Goal: Check status: Check status

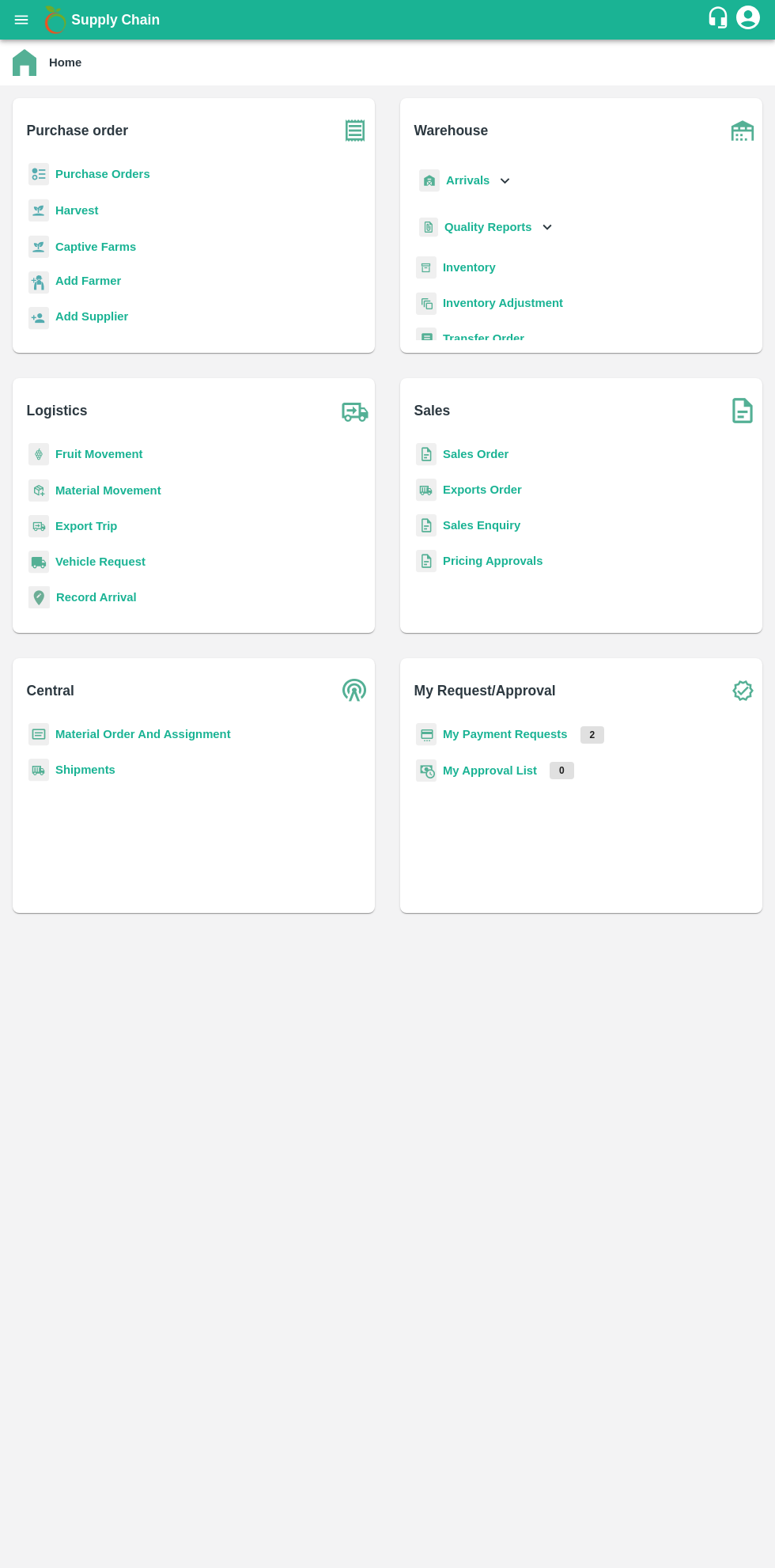
click at [523, 728] on b "My Payment Requests" at bounding box center [505, 734] width 125 height 12
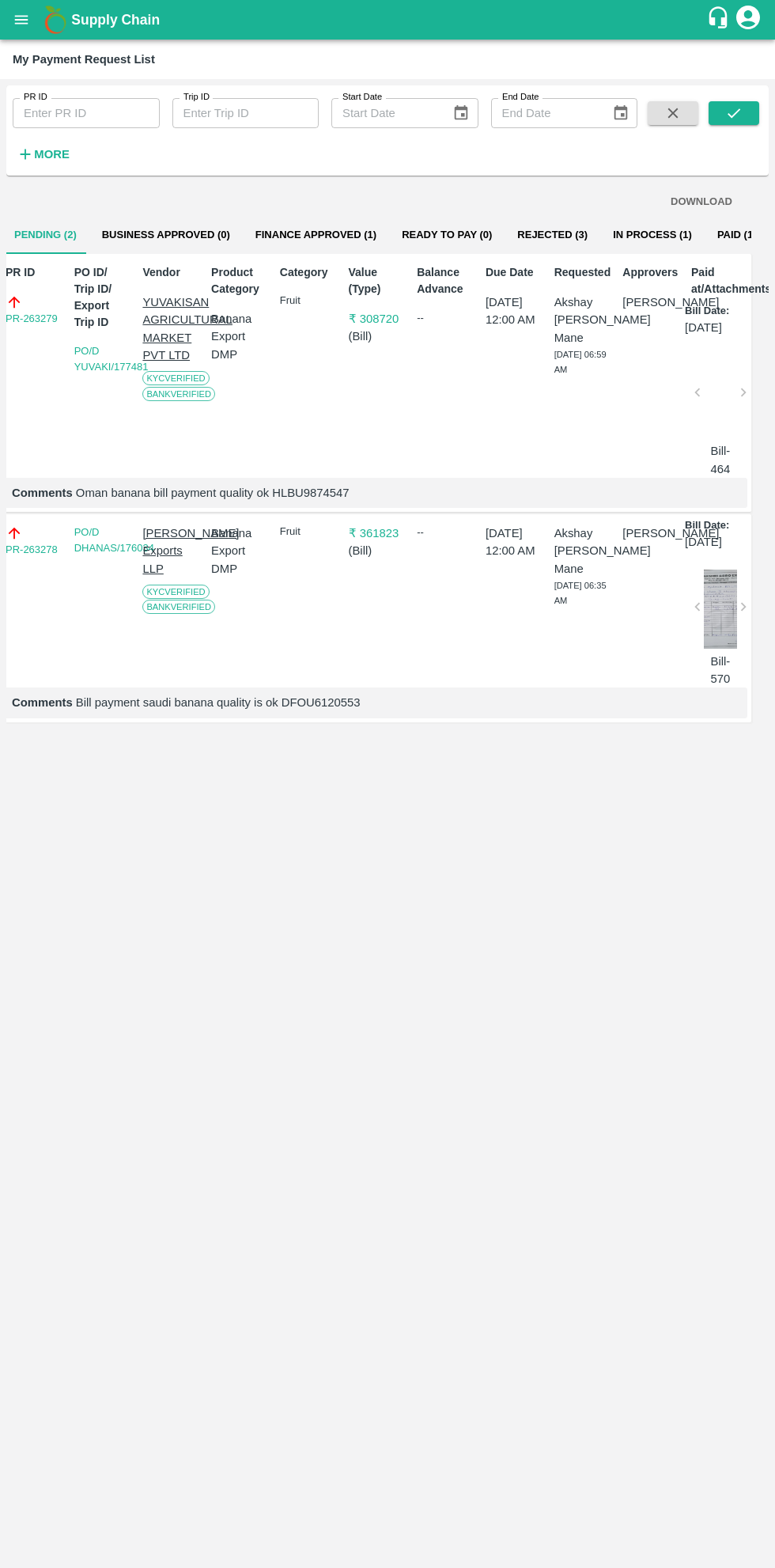
scroll to position [0, 11]
click at [326, 231] on button "Finance Approved (1)" at bounding box center [316, 234] width 146 height 38
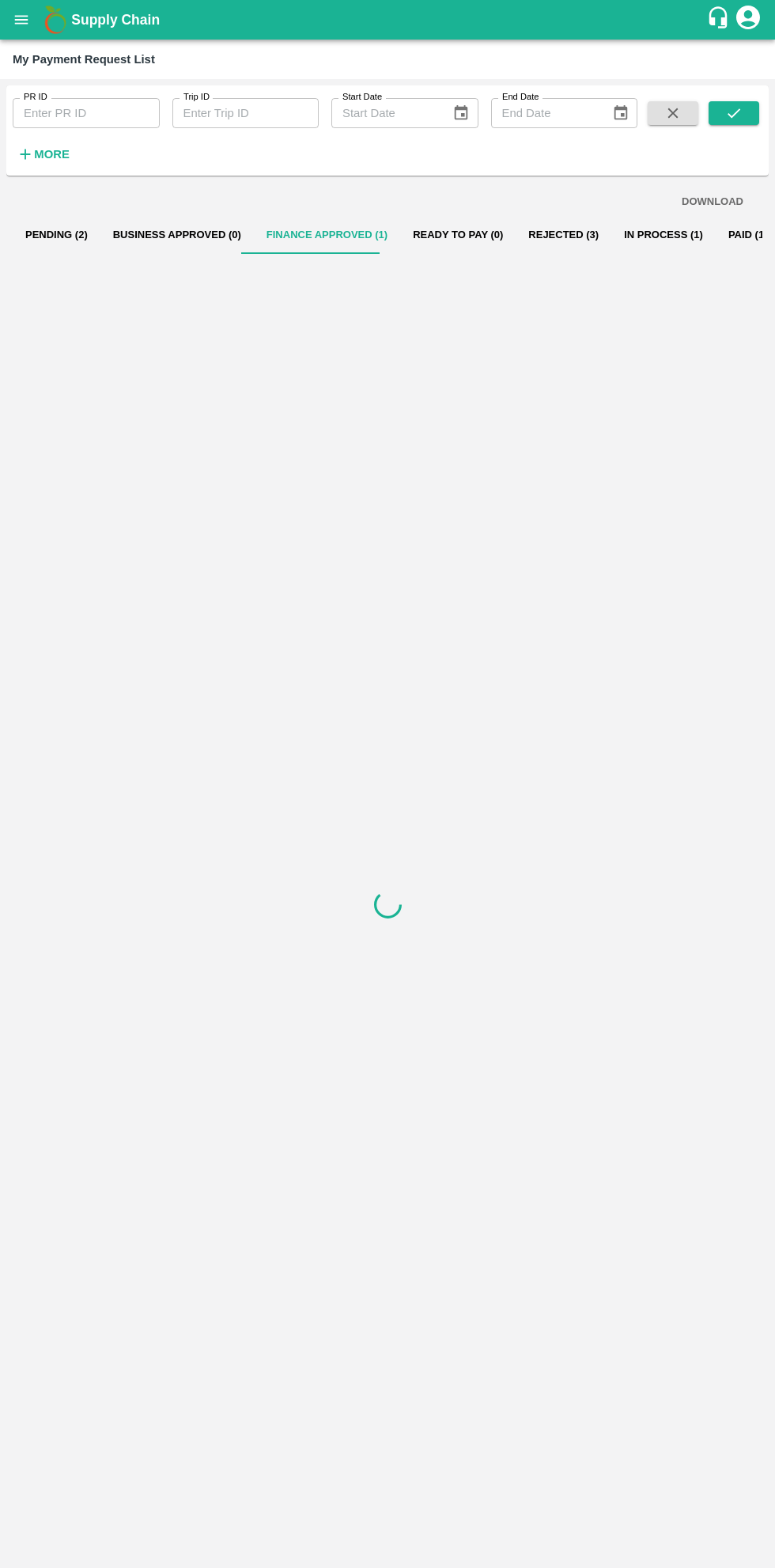
scroll to position [0, 0]
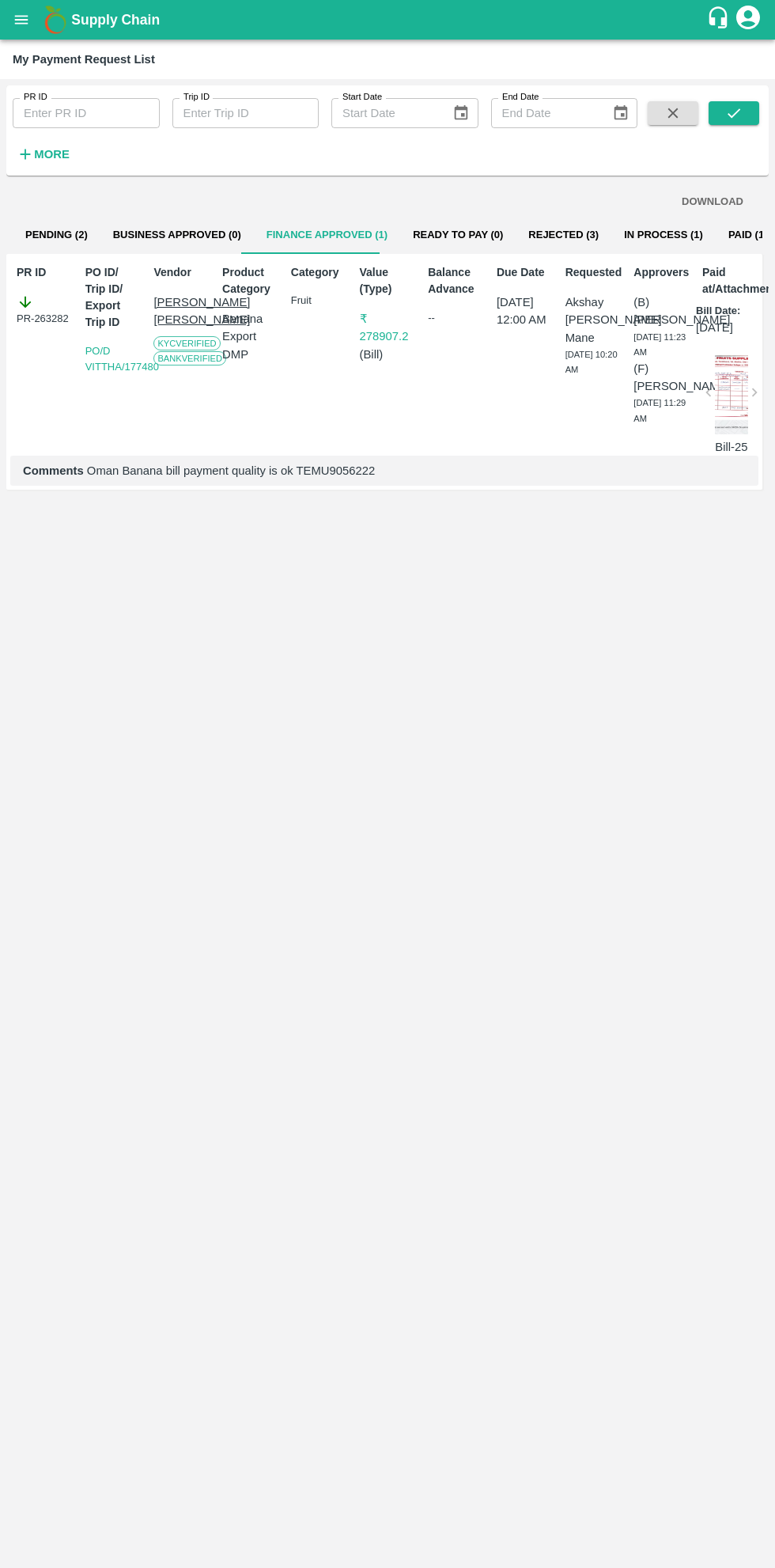
click at [74, 225] on button "Pending (2)" at bounding box center [56, 234] width 88 height 38
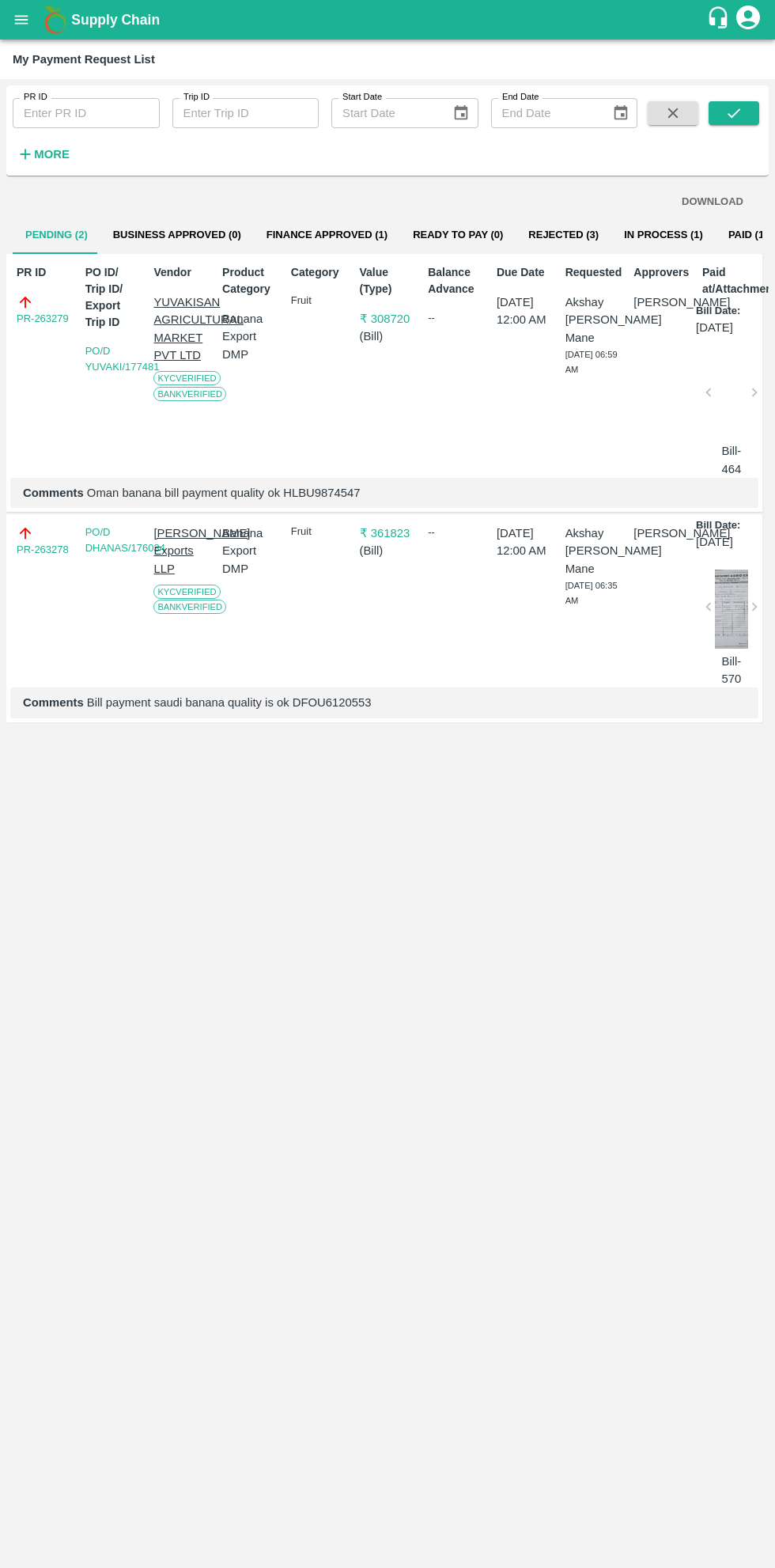
click at [348, 234] on button "Finance Approved (1)" at bounding box center [327, 234] width 146 height 38
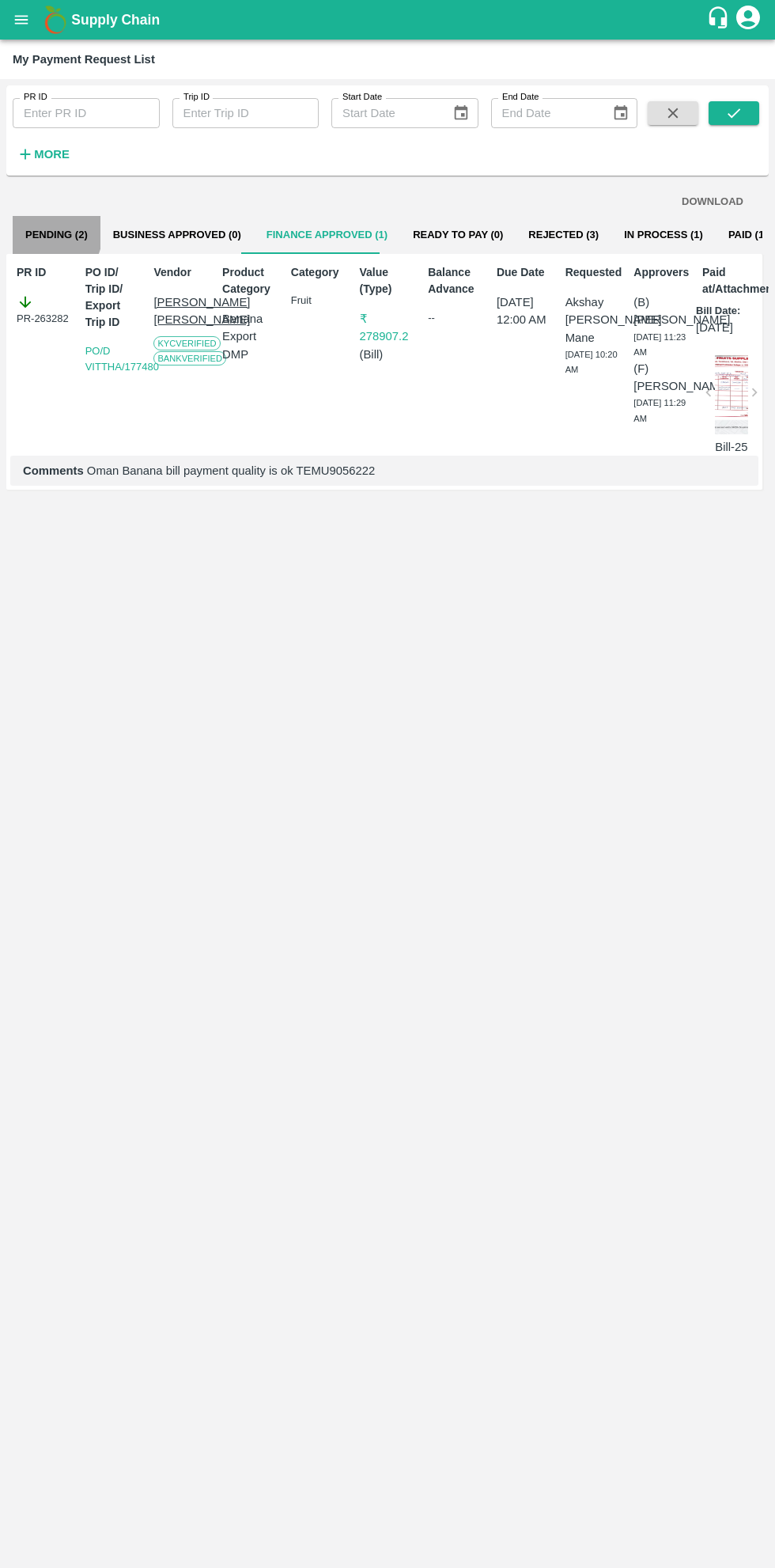
click at [37, 231] on button "Pending (2)" at bounding box center [56, 234] width 88 height 38
